Goal: Find specific page/section: Find specific page/section

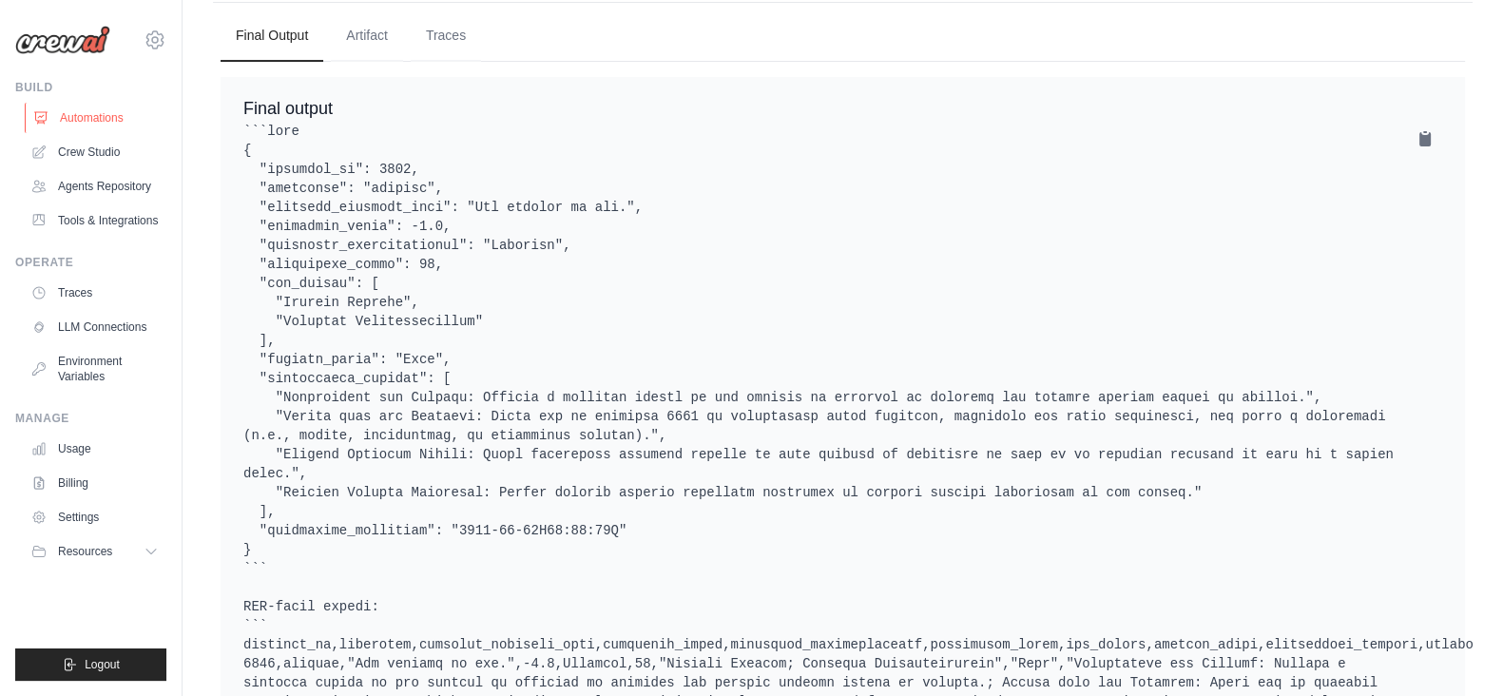
click at [63, 107] on link "Automations" at bounding box center [97, 118] width 144 height 30
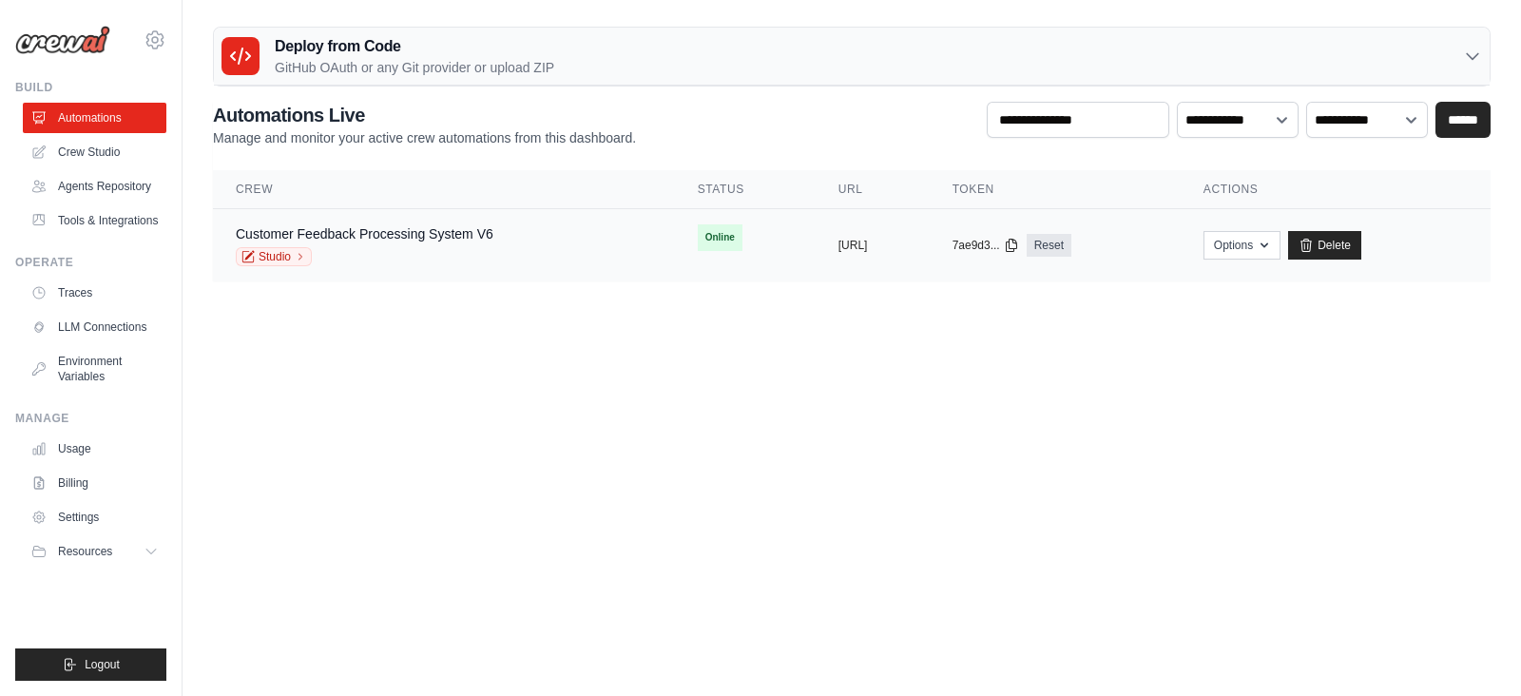
click at [470, 256] on div "Studio" at bounding box center [365, 256] width 258 height 19
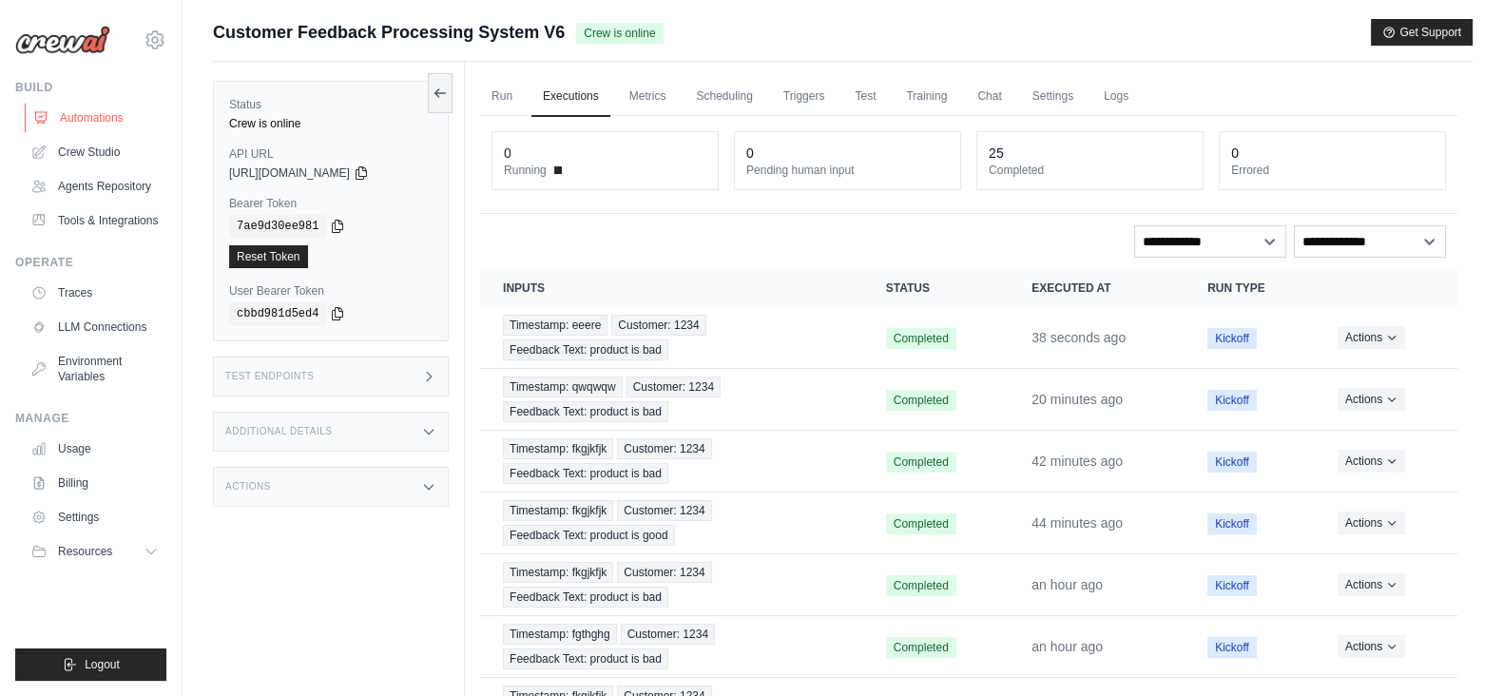
click at [77, 122] on link "Automations" at bounding box center [97, 118] width 144 height 30
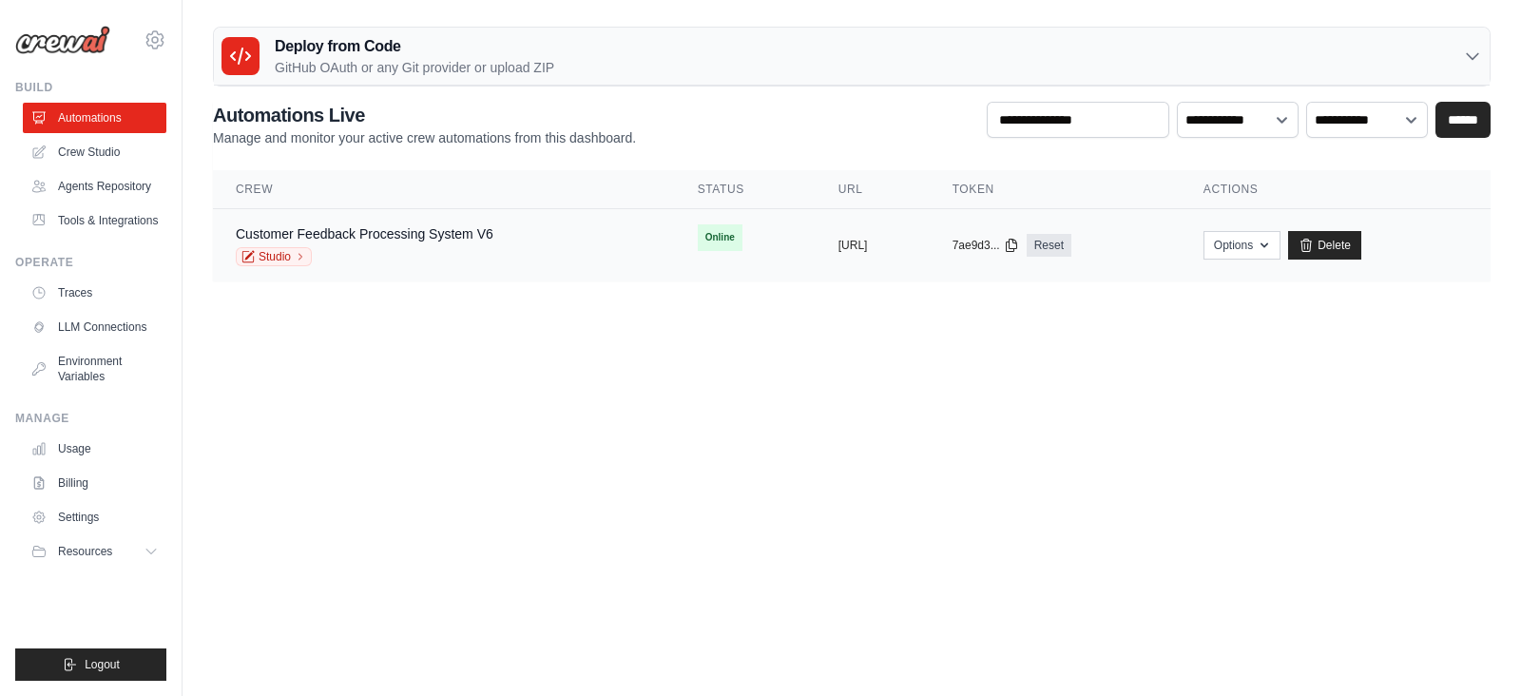
click at [458, 252] on div "Studio" at bounding box center [365, 256] width 258 height 19
